Goal: Transaction & Acquisition: Obtain resource

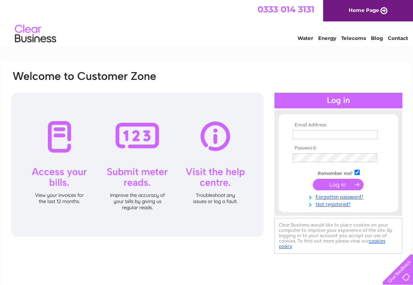
type input "[PERSON_NAME][EMAIL_ADDRESS][DOMAIN_NAME]"
click at [333, 186] on input "submit" at bounding box center [338, 185] width 51 height 12
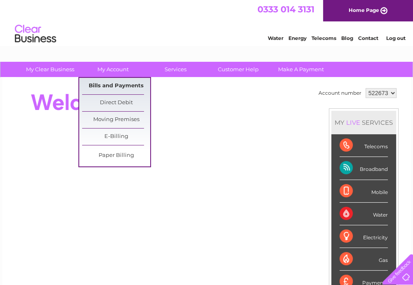
click at [120, 84] on link "Bills and Payments" at bounding box center [116, 86] width 68 height 16
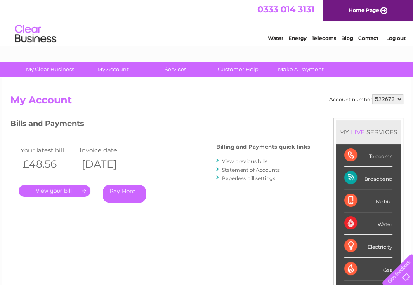
click at [79, 189] on link "." at bounding box center [55, 191] width 72 height 12
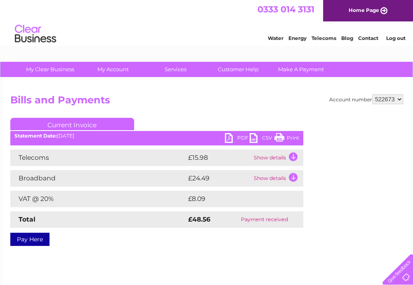
click at [240, 135] on link "PDF" at bounding box center [237, 139] width 25 height 12
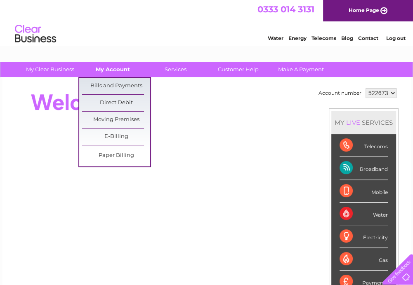
click at [124, 68] on link "My Account" at bounding box center [113, 69] width 68 height 15
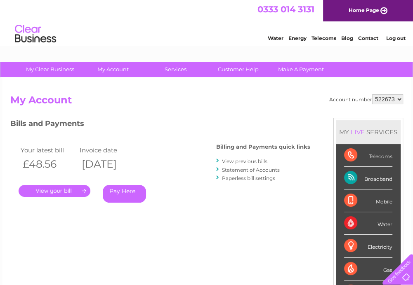
click at [73, 191] on link "." at bounding box center [55, 191] width 72 height 12
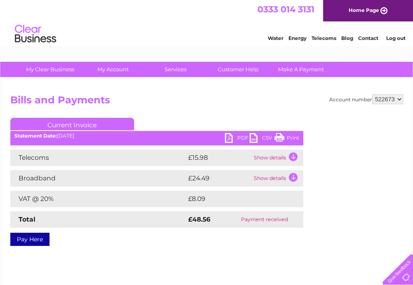
click at [290, 135] on link "Print" at bounding box center [286, 139] width 25 height 12
click at [240, 137] on link "PDF" at bounding box center [237, 139] width 25 height 12
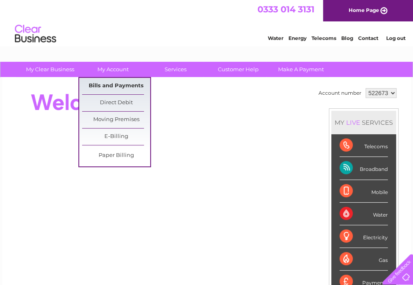
click at [104, 84] on link "Bills and Payments" at bounding box center [116, 86] width 68 height 16
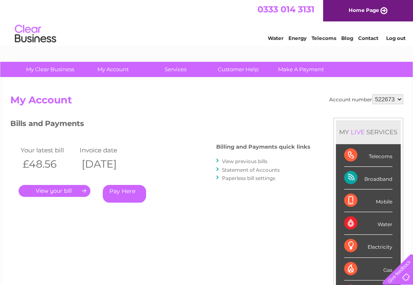
click at [81, 191] on link "." at bounding box center [55, 191] width 72 height 12
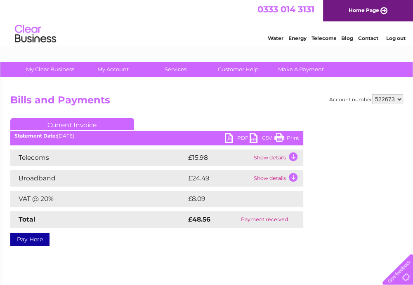
click at [294, 157] on td "Show details" at bounding box center [278, 158] width 52 height 16
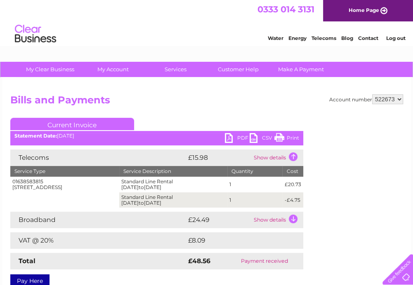
click at [239, 137] on link "PDF" at bounding box center [237, 139] width 25 height 12
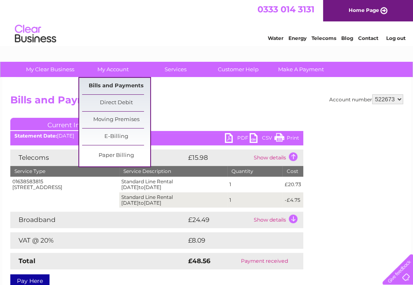
click at [123, 84] on link "Bills and Payments" at bounding box center [116, 86] width 68 height 16
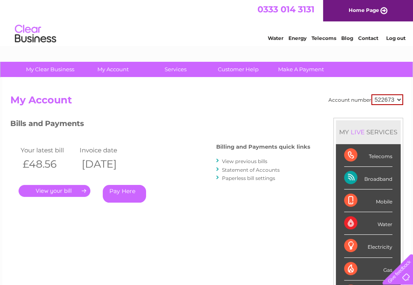
click at [70, 189] on link "." at bounding box center [55, 191] width 72 height 12
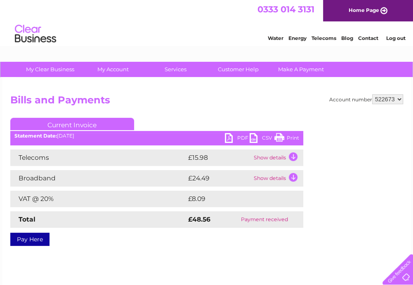
click at [93, 122] on link "Current Invoice" at bounding box center [72, 124] width 124 height 12
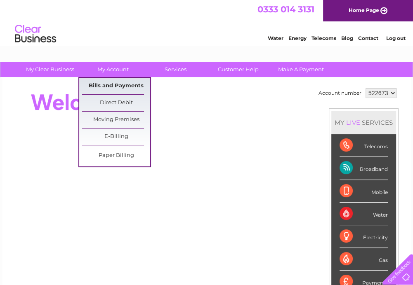
click at [115, 83] on link "Bills and Payments" at bounding box center [116, 86] width 68 height 16
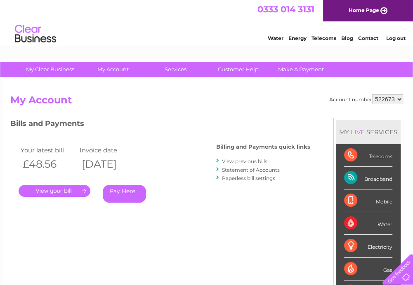
click at [66, 188] on link "." at bounding box center [55, 191] width 72 height 12
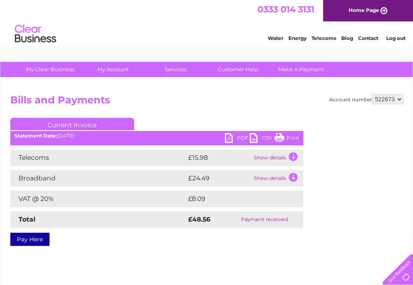
click at [239, 136] on link "PDF" at bounding box center [237, 139] width 25 height 12
click at [231, 136] on link "PDF" at bounding box center [237, 139] width 25 height 12
